Goal: Task Accomplishment & Management: Manage account settings

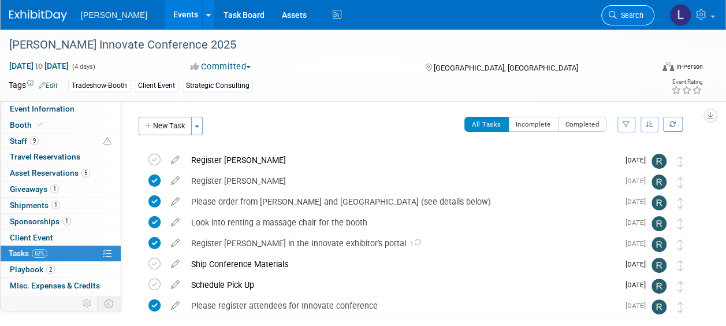
click at [626, 15] on span "Search" at bounding box center [630, 15] width 27 height 9
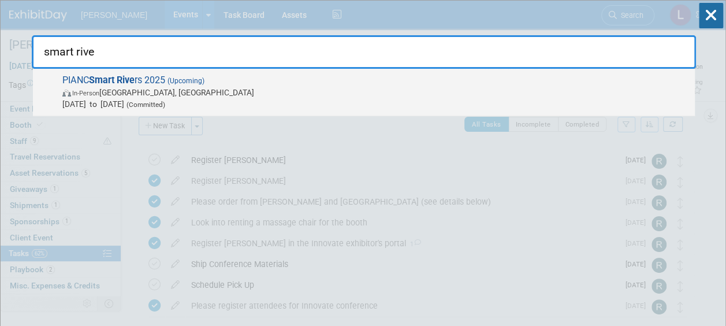
type input "smart rive"
click at [559, 87] on span "In-Person [GEOGRAPHIC_DATA], [GEOGRAPHIC_DATA]" at bounding box center [375, 93] width 626 height 12
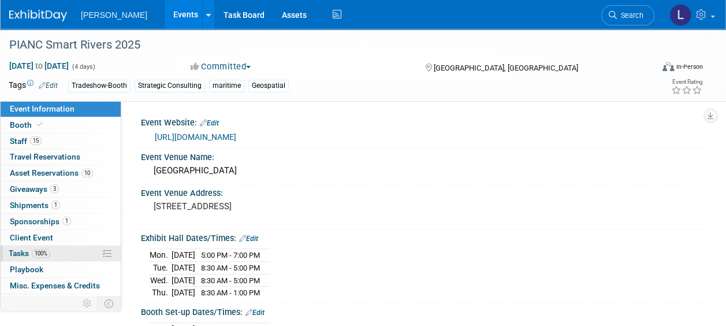
click at [31, 249] on span "Tasks 100%" at bounding box center [30, 252] width 42 height 9
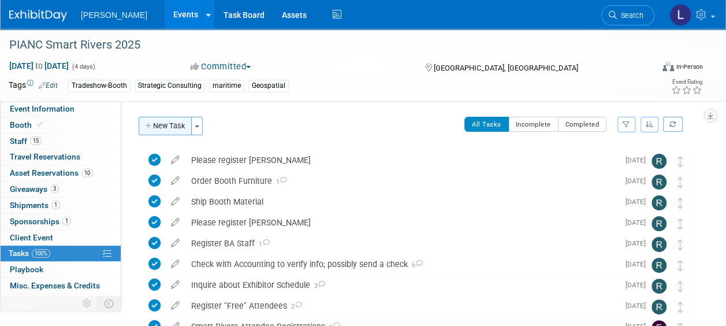
click at [162, 127] on button "New Task" at bounding box center [165, 126] width 53 height 18
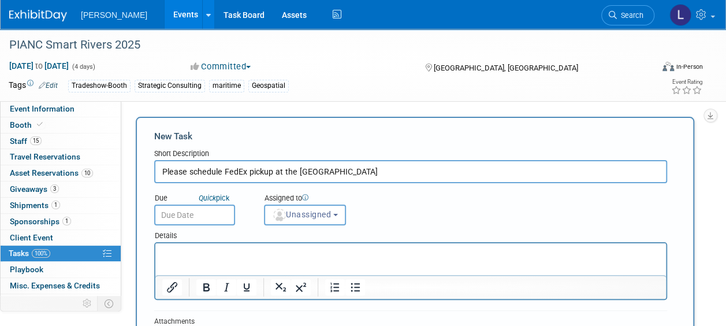
click at [272, 169] on input "Please schedule FedEx pickup at the convention center" at bounding box center [410, 171] width 513 height 23
type input "Please schedule FedEx pickup for Thursday at the convention center"
click at [226, 254] on p "Rich Text Area. Press ALT-0 for help." at bounding box center [410, 254] width 497 height 12
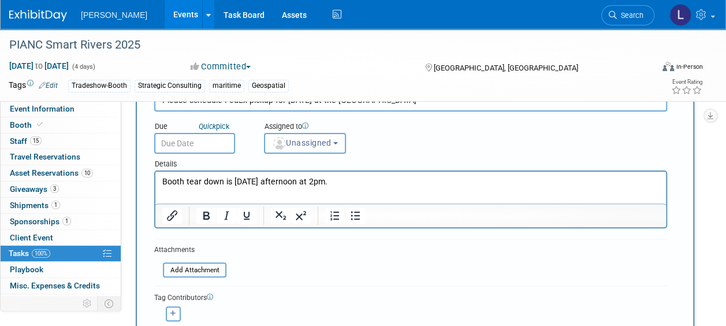
scroll to position [89, 0]
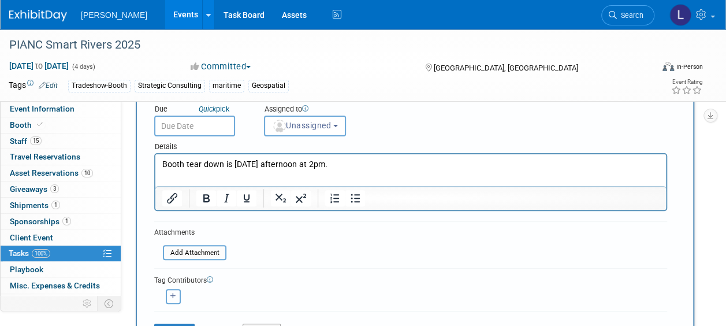
click at [174, 297] on icon "button" at bounding box center [173, 296] width 6 height 6
select select
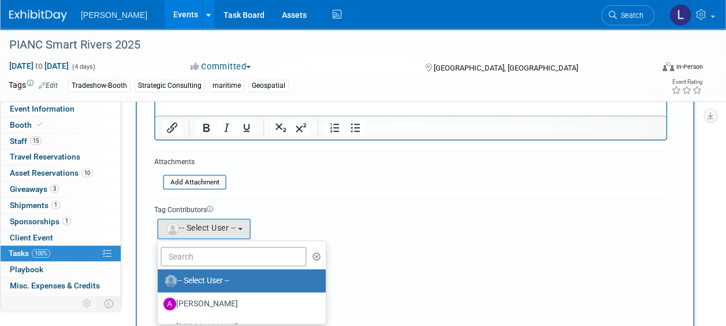
scroll to position [160, 0]
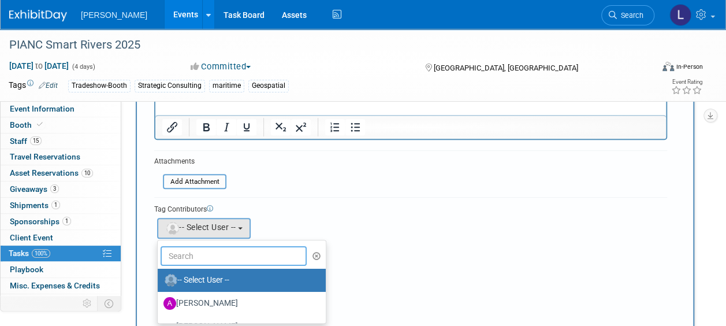
click at [211, 259] on input "text" at bounding box center [233, 256] width 146 height 20
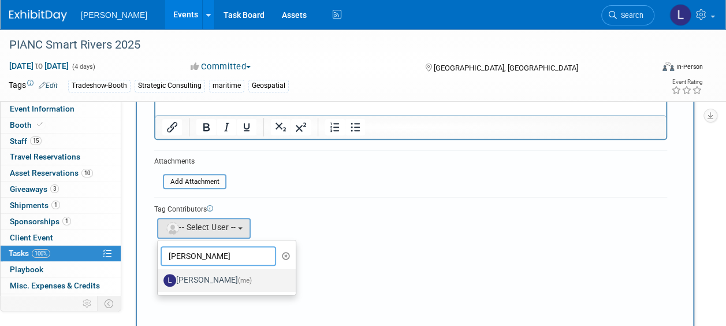
type input "spann"
click at [214, 277] on label "Latice Spann (me)" at bounding box center [223, 280] width 121 height 18
click at [159, 277] on input "Latice Spann (me)" at bounding box center [156, 279] width 8 height 8
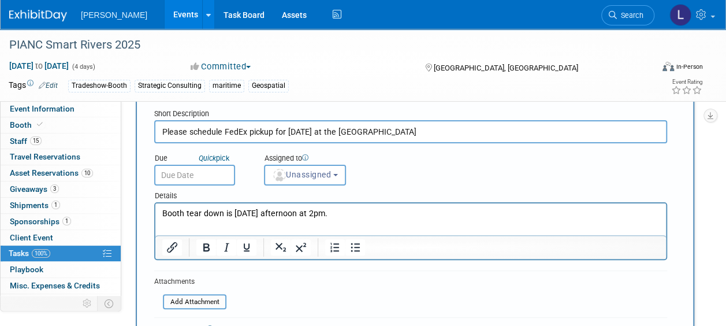
scroll to position [39, 0]
click at [286, 174] on span "Unassigned" at bounding box center [301, 174] width 59 height 9
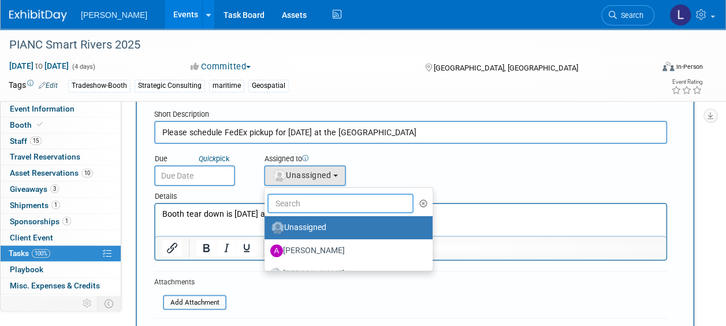
click at [292, 208] on input "text" at bounding box center [340, 203] width 146 height 20
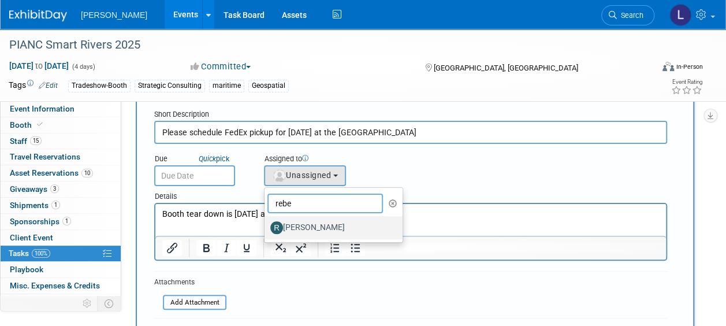
type input "rebe"
click at [304, 226] on label "[PERSON_NAME]" at bounding box center [330, 227] width 121 height 18
click at [266, 226] on input "[PERSON_NAME]" at bounding box center [263, 226] width 8 height 8
select select "844a177d-a181-44ff-a72a-5731d68e4351"
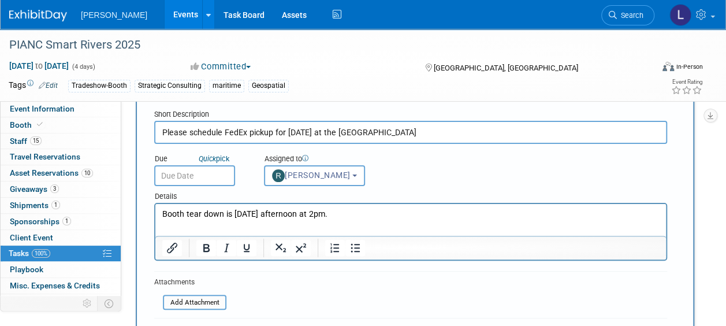
click at [224, 173] on input "text" at bounding box center [194, 175] width 81 height 21
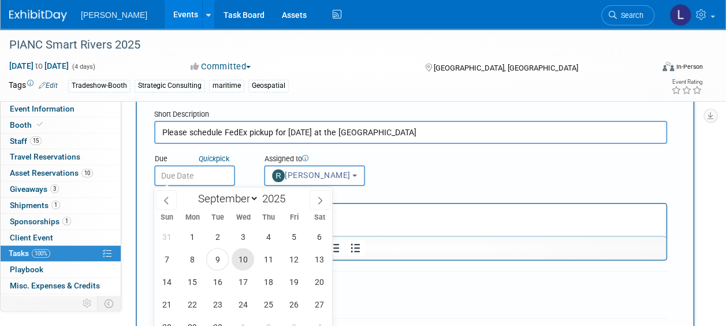
click at [247, 257] on span "10" at bounding box center [242, 259] width 23 height 23
type input "Sep 10, 2025"
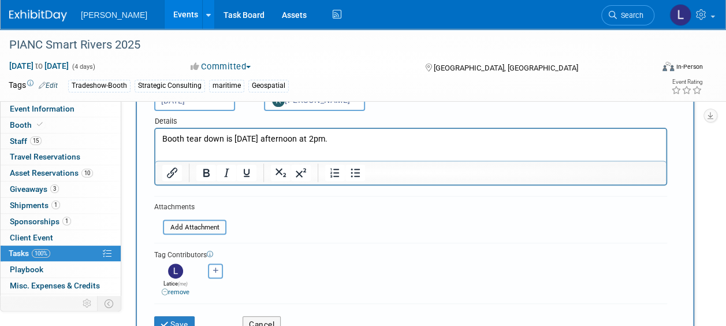
scroll to position [114, 0]
click at [351, 140] on p "Booth tear down is on Thursday afternoon at 2pm." at bounding box center [410, 140] width 497 height 12
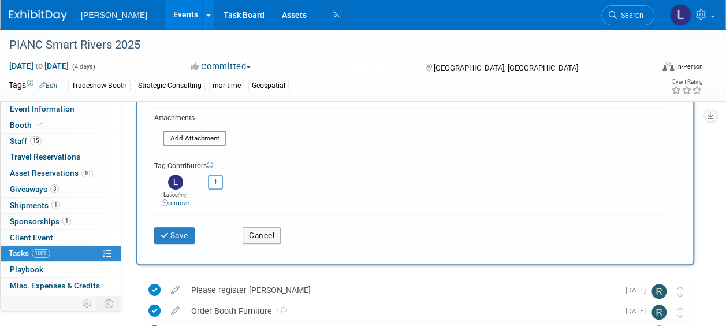
scroll to position [204, 0]
click at [181, 230] on button "Save" at bounding box center [174, 234] width 40 height 16
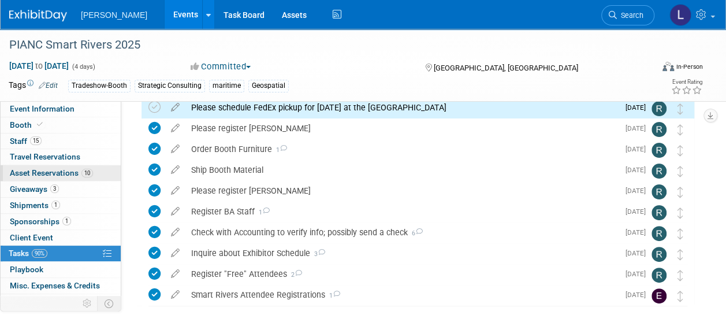
scroll to position [0, 0]
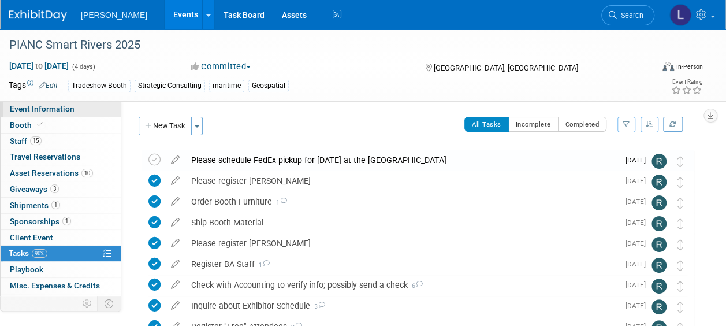
click at [44, 110] on span "Event Information" at bounding box center [42, 108] width 65 height 9
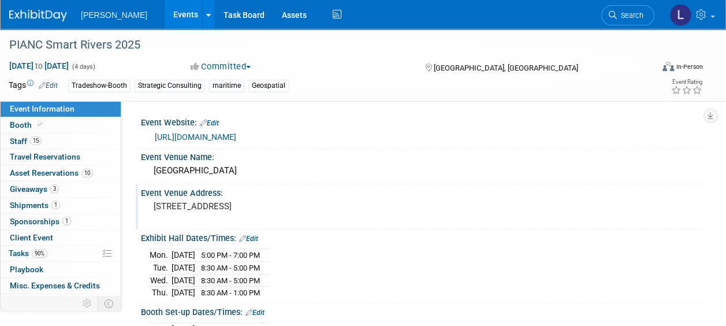
drag, startPoint x: 154, startPoint y: 169, endPoint x: 245, endPoint y: 221, distance: 104.8
click at [245, 221] on div "Event Website: Edit https://smartrivers2025.com/ Event Venue Name: Renasant Con…" at bounding box center [416, 295] width 555 height 363
drag, startPoint x: 141, startPoint y: 156, endPoint x: 240, endPoint y: 214, distance: 113.9
click at [240, 214] on div "Event Website: Edit https://smartrivers2025.com/ Event Venue Name: Renasant Con…" at bounding box center [416, 295] width 555 height 363
copy div "Event Venue Name: Renasant Convention Center Event Venue Address: 255 North Mai…"
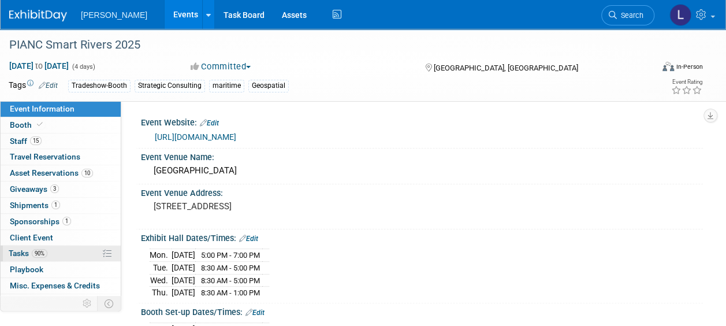
click at [29, 251] on span "Tasks 90%" at bounding box center [28, 252] width 39 height 9
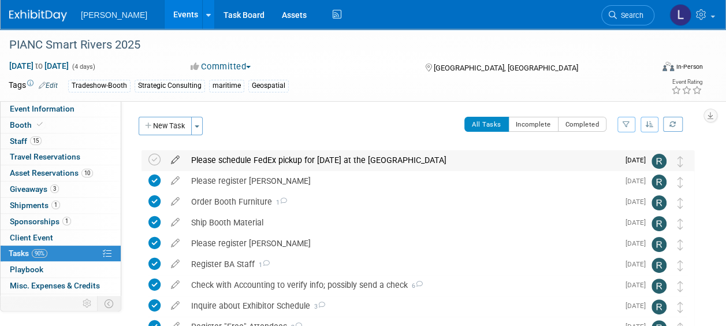
click at [174, 160] on icon at bounding box center [175, 157] width 20 height 14
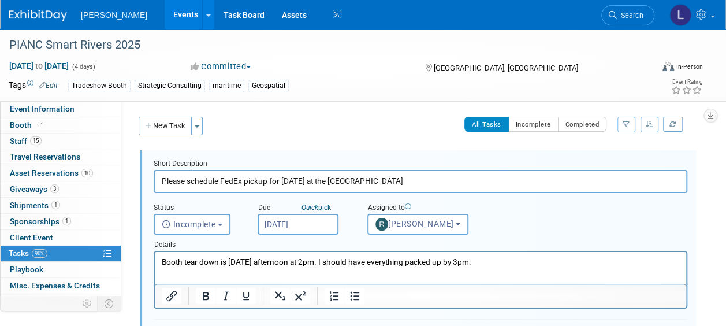
click at [500, 261] on p "Booth tear down is on Thursday afternoon at 2pm. I should have everything packe…" at bounding box center [421, 261] width 518 height 11
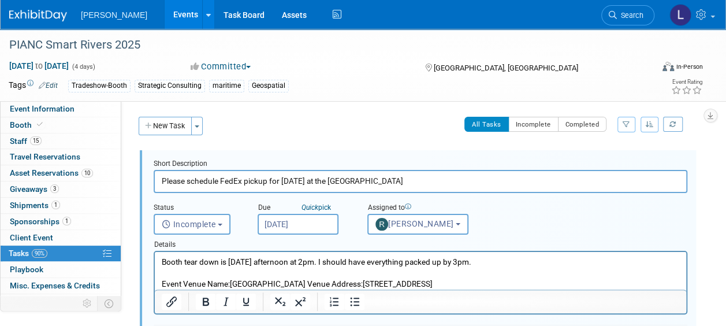
click at [330, 282] on p "Event Venue Name:Renasant Convention CenterEvent Venue Address:255 North Main S…" at bounding box center [421, 283] width 518 height 11
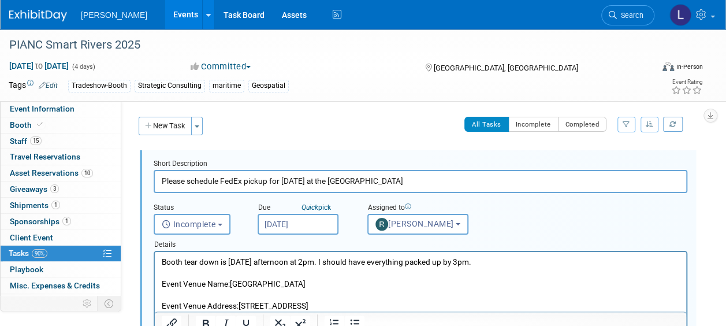
click at [230, 279] on p "Event Venue Name:Renasant Convention Center" at bounding box center [421, 283] width 518 height 11
click at [238, 305] on p "Event Venue Address:255 North Main St.Memphis, TN 38103" at bounding box center [421, 305] width 518 height 11
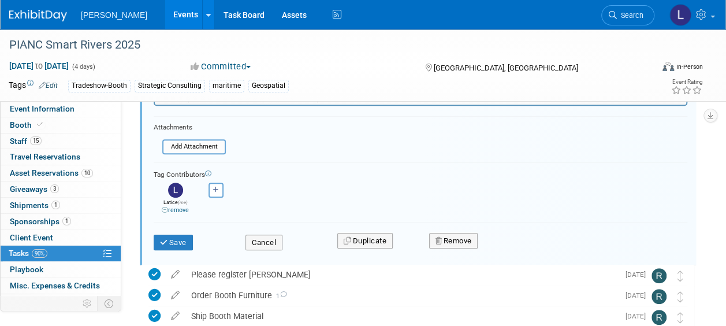
scroll to position [238, 0]
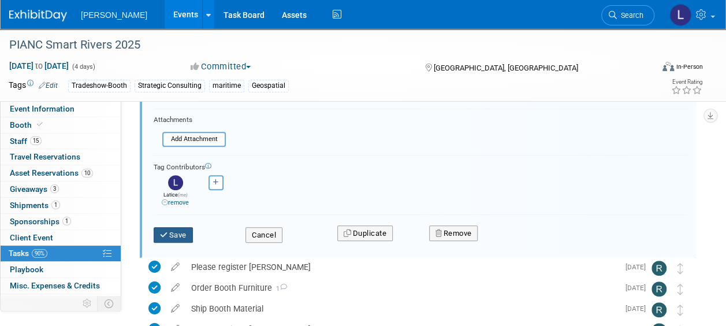
click at [184, 233] on button "Save" at bounding box center [173, 235] width 39 height 16
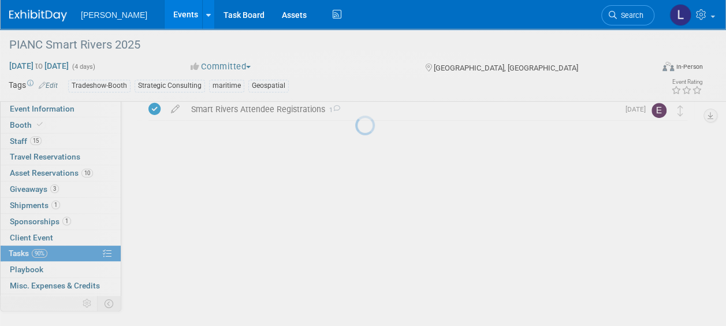
scroll to position [102, 0]
